Goal: Task Accomplishment & Management: Use online tool/utility

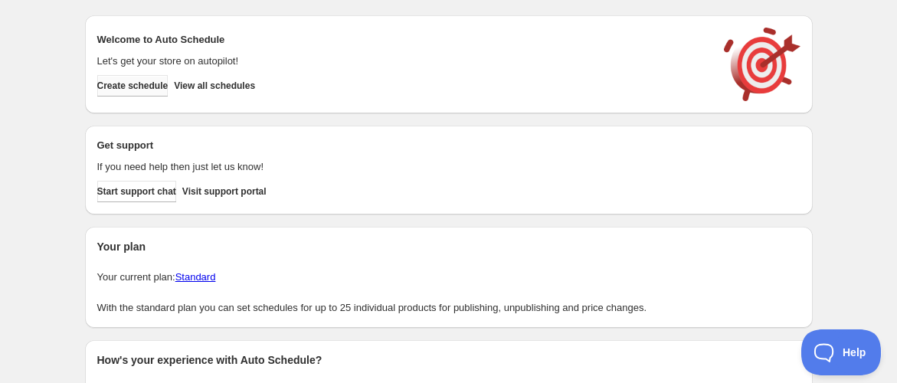
click at [155, 78] on button "Create schedule" at bounding box center [132, 85] width 71 height 21
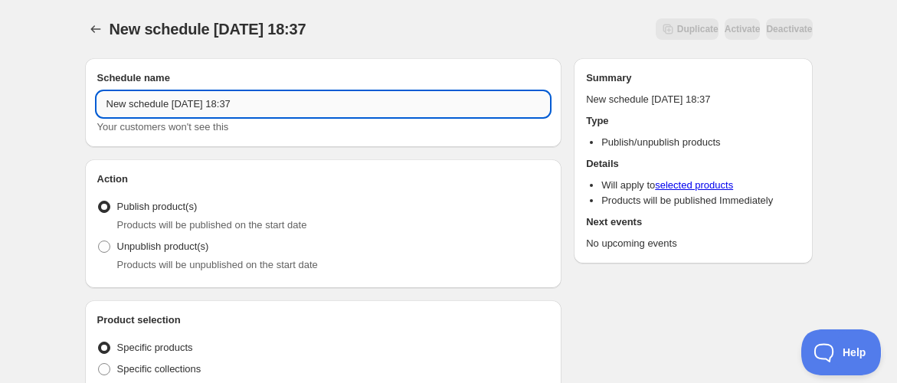
click at [178, 97] on input "New schedule [DATE] 18:37" at bounding box center [323, 104] width 453 height 25
paste input "PROMOSI [DATE] ([DATE] - [DATE])"
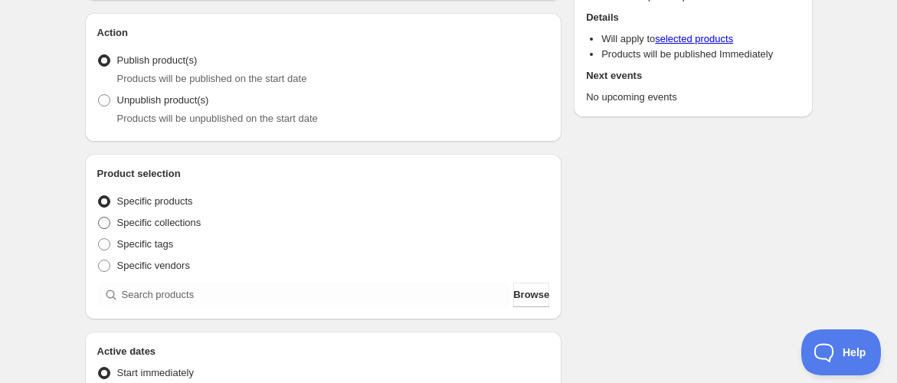
scroll to position [170, 0]
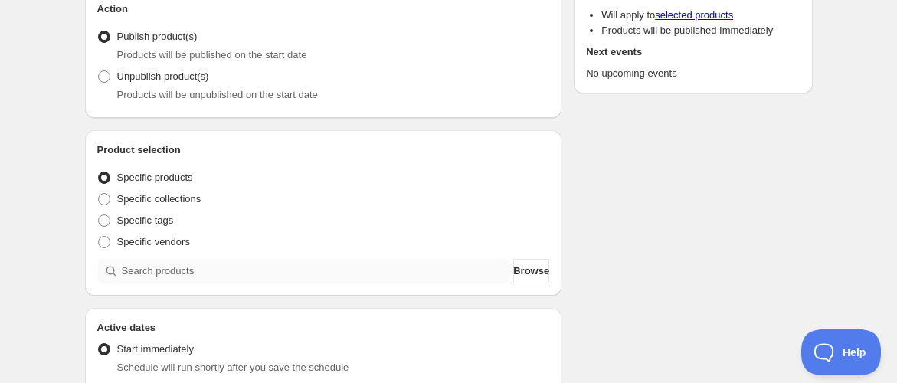
type input "PROMOSI [DATE] ([DATE] - [DATE])"
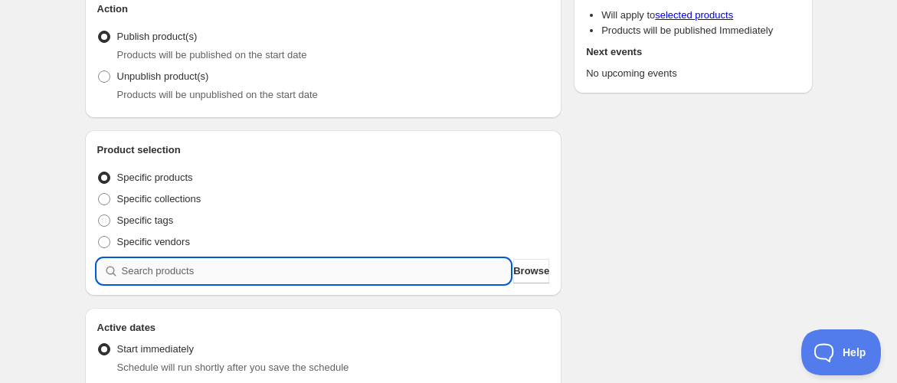
click at [152, 268] on input "search" at bounding box center [316, 271] width 389 height 25
paste input "Promo [DATE] Ashwa Wellness Power Set"
type input "Promo [DATE] Ashwa Wellness Power Set"
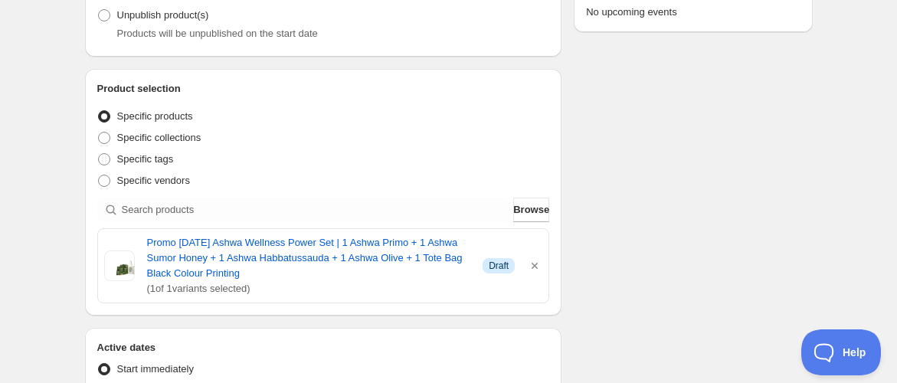
scroll to position [255, 0]
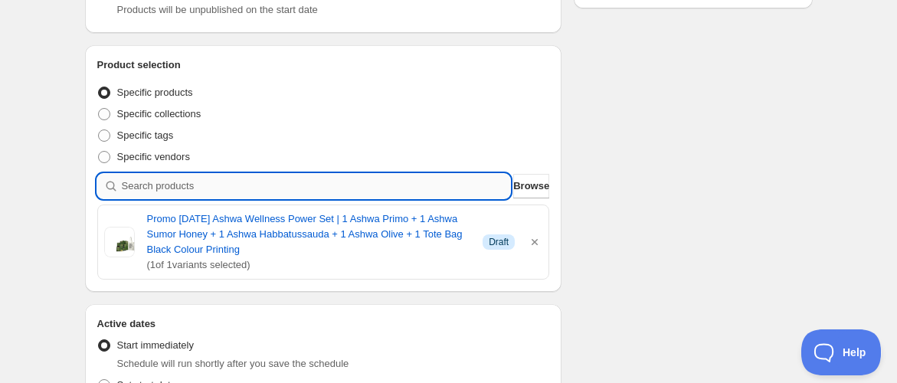
click at [332, 190] on input "search" at bounding box center [316, 186] width 389 height 25
paste input "Promo [DATE] Ashwa Wellness Luxe Set"
type input "Promo [DATE] Ashwa Wellness Luxe Set"
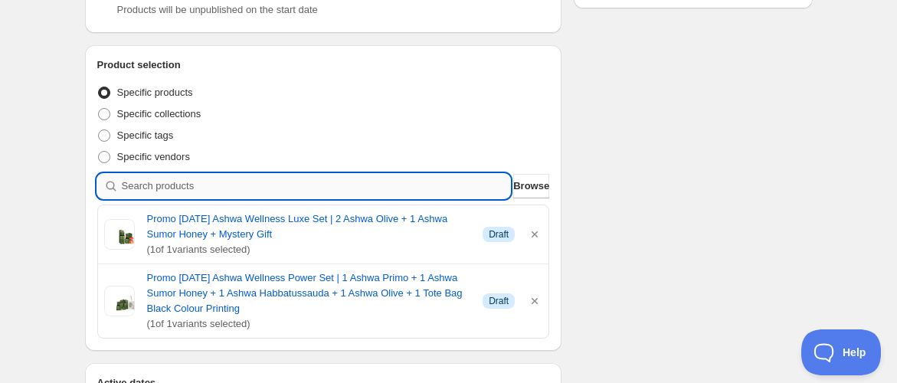
click at [172, 192] on input "search" at bounding box center [316, 186] width 389 height 25
paste input "Promo [DATE] Mind Booster Set"
type input "Promo [DATE] Mind Booster Set"
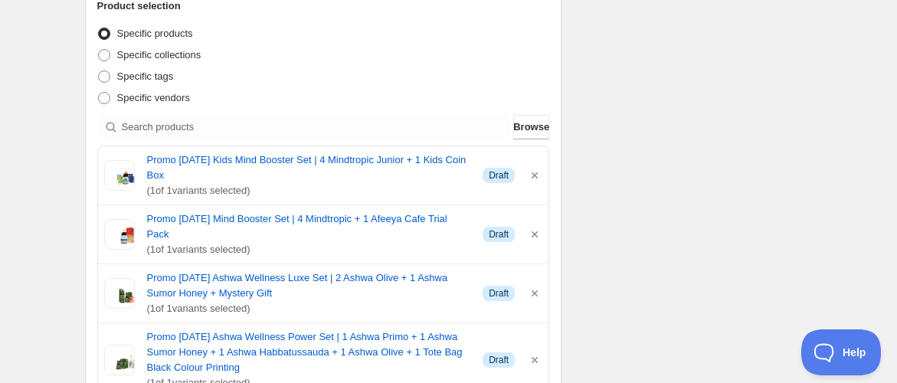
scroll to position [340, 0]
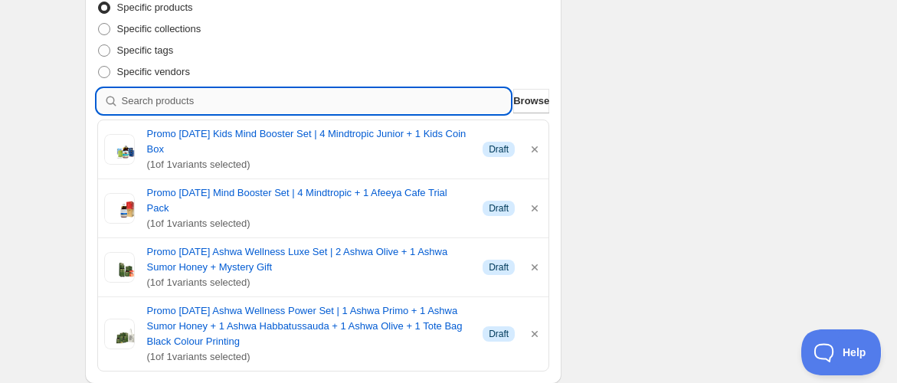
click at [193, 93] on input "search" at bounding box center [316, 101] width 389 height 25
paste input "Promo [DATE] Family Immune Booster Set"
type input "Promo [DATE] Family Immune Booster Set"
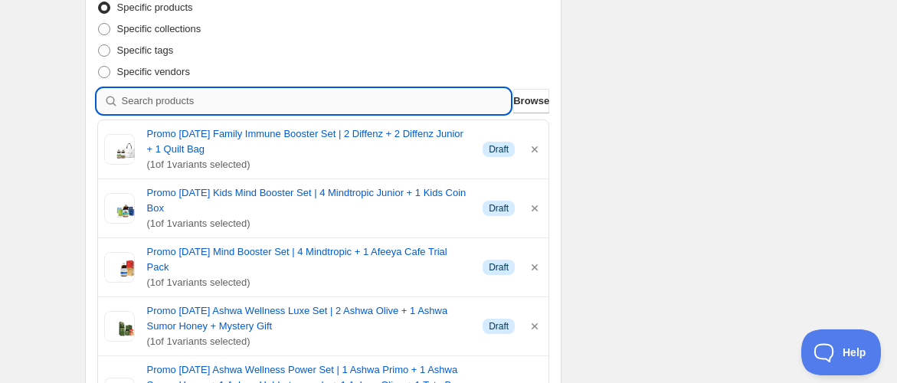
click at [193, 97] on input "search" at bounding box center [316, 101] width 389 height 25
paste input "Promo [DATE] Happy Tummy Set"
type input "Promo [DATE] Happy Tummy Set"
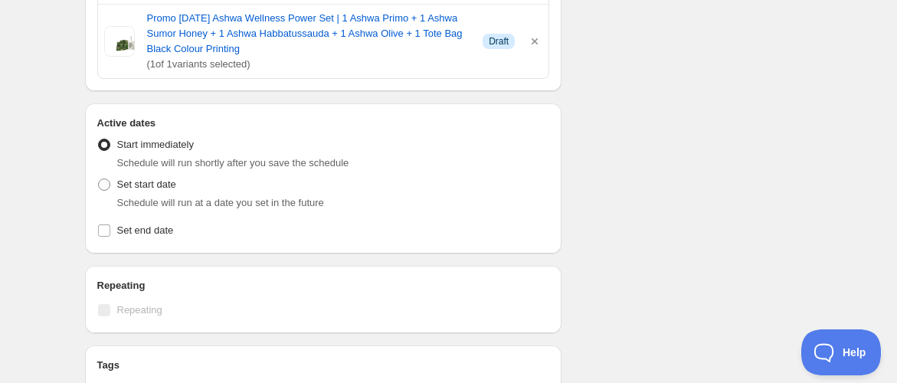
scroll to position [766, 0]
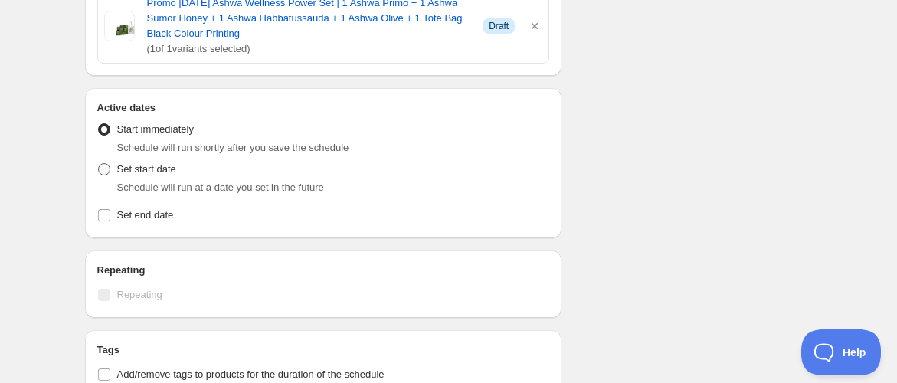
click at [144, 163] on span "Set start date" at bounding box center [146, 168] width 59 height 11
click at [99, 163] on input "Set start date" at bounding box center [98, 163] width 1 height 1
radio input "true"
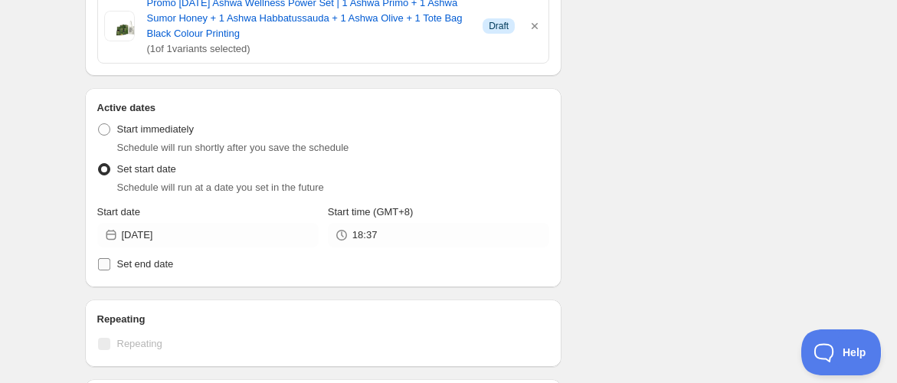
click at [151, 258] on span "Set end date" at bounding box center [145, 263] width 57 height 11
click at [110, 258] on input "Set end date" at bounding box center [104, 264] width 12 height 12
checkbox input "true"
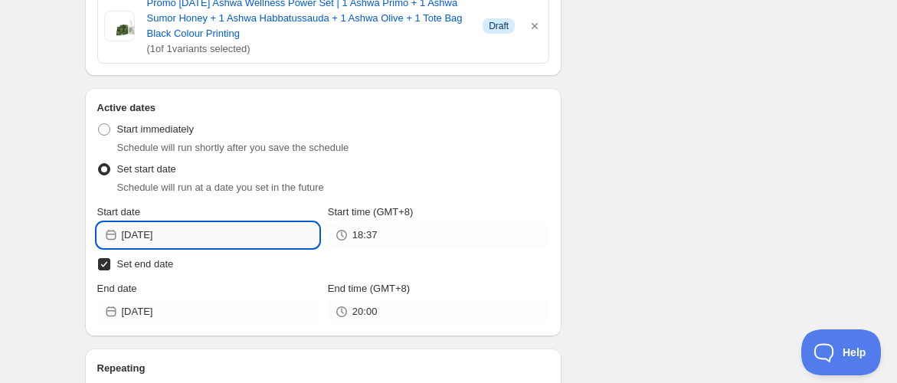
click at [193, 223] on input "[DATE]" at bounding box center [220, 235] width 197 height 25
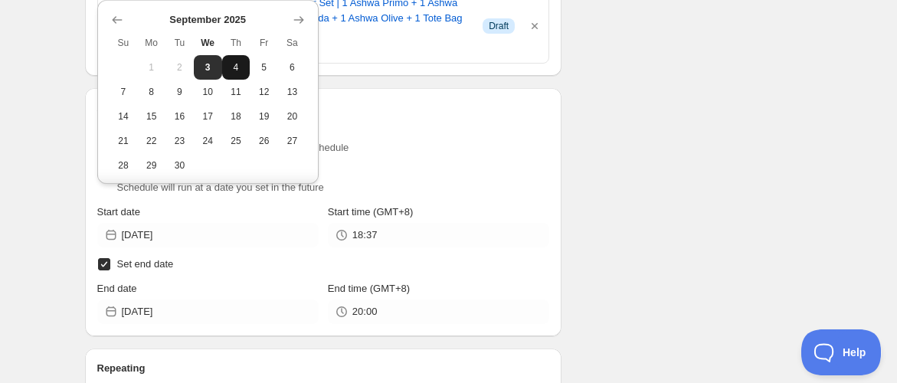
click at [236, 60] on button "4" at bounding box center [236, 67] width 28 height 25
type input "[DATE]"
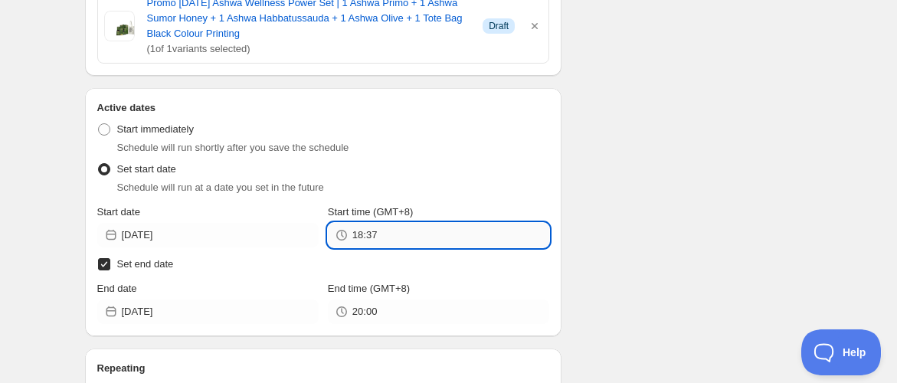
click at [380, 223] on input "18:37" at bounding box center [450, 235] width 197 height 25
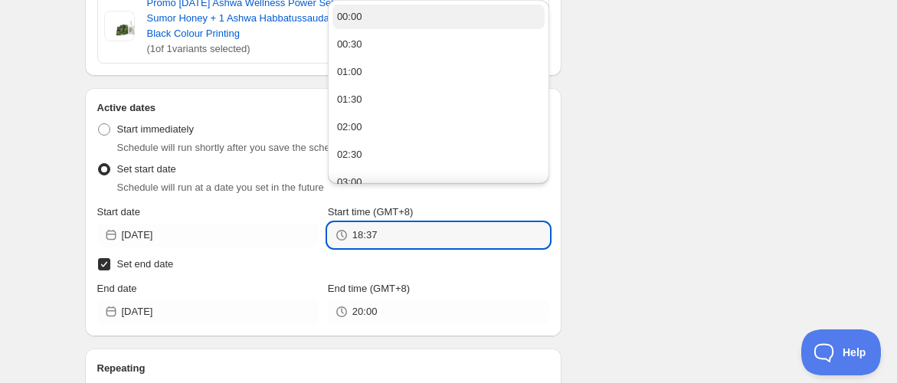
click at [372, 16] on button "00:00" at bounding box center [438, 17] width 212 height 25
type input "00:00"
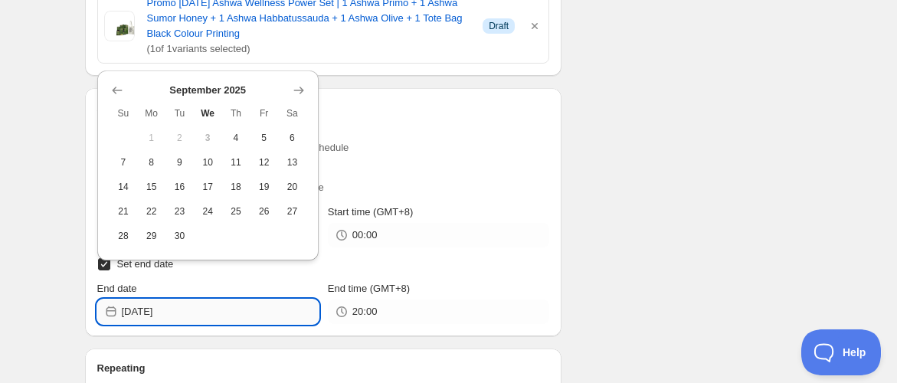
click at [208, 300] on input "[DATE]" at bounding box center [220, 312] width 197 height 25
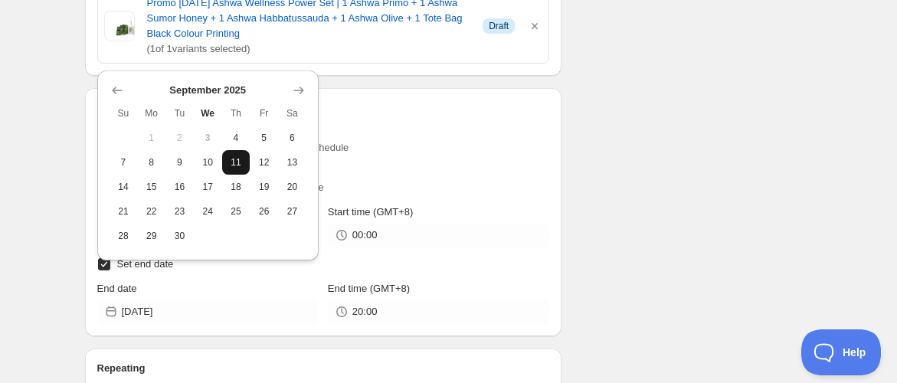
click at [243, 162] on span "11" at bounding box center [236, 162] width 16 height 12
type input "[DATE]"
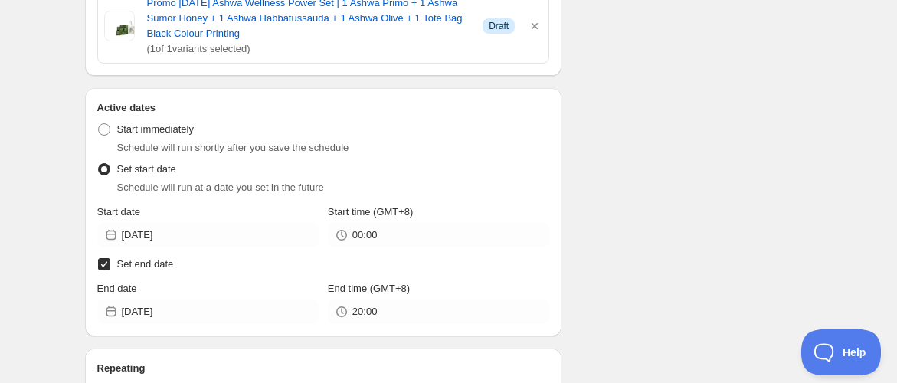
click at [345, 304] on icon at bounding box center [341, 311] width 15 height 15
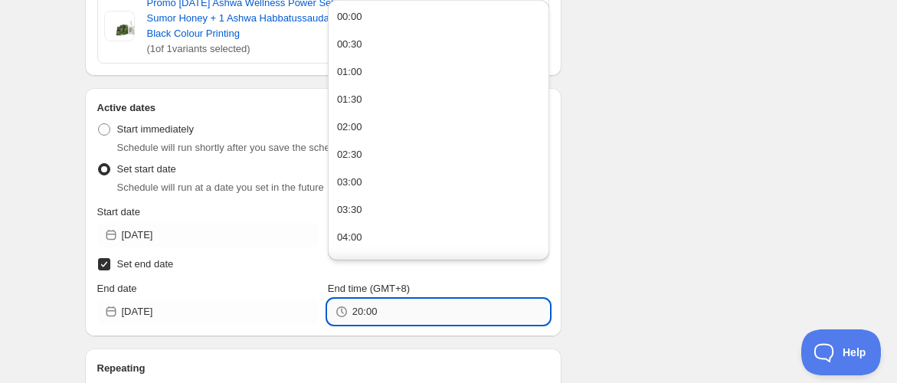
click at [361, 300] on input "20:00" at bounding box center [450, 312] width 197 height 25
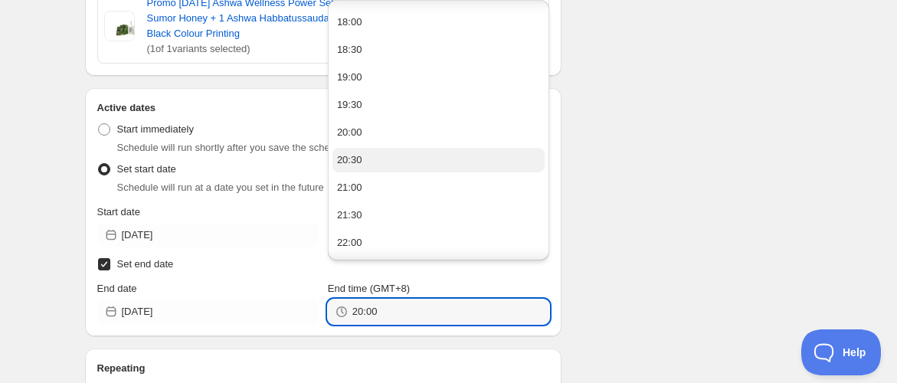
scroll to position [1069, 0]
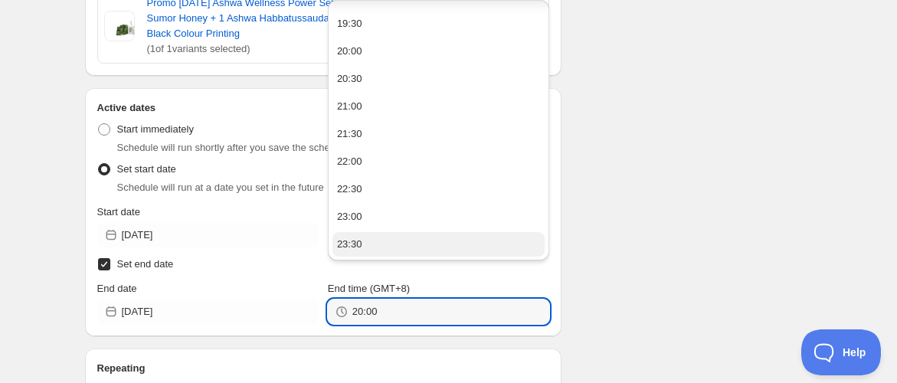
click at [368, 241] on button "23:30" at bounding box center [438, 244] width 212 height 25
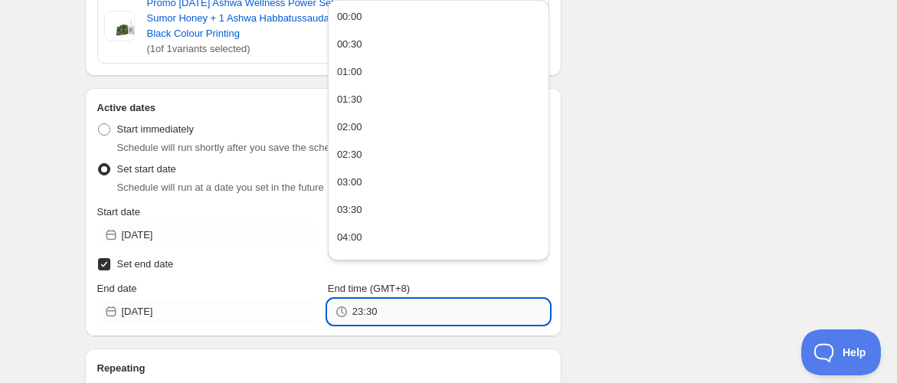
click at [395, 300] on input "23:30" at bounding box center [450, 312] width 197 height 25
type input "23:59"
click at [650, 241] on div "Schedule name PROMOSI [DATE] ([DATE] - [DATE]) Your customers won't see this Ac…" at bounding box center [443, 99] width 740 height 1638
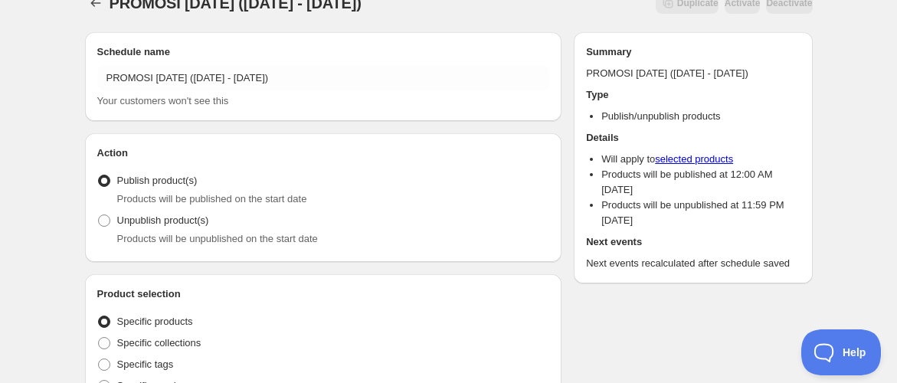
scroll to position [0, 0]
